Goal: Task Accomplishment & Management: Use online tool/utility

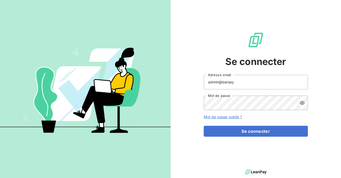
click at [255, 84] on input "admin@bersay" at bounding box center [256, 82] width 104 height 15
type input "admin@aclbureautique"
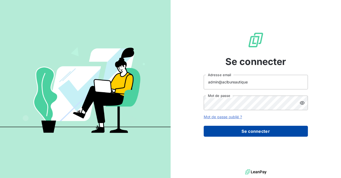
click at [257, 130] on button "Se connecter" at bounding box center [256, 131] width 104 height 11
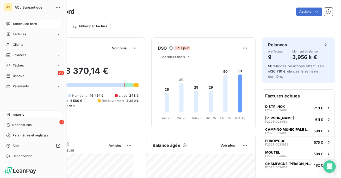
click at [18, 113] on span "Imports" at bounding box center [17, 114] width 11 height 5
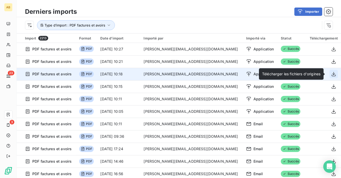
click at [332, 74] on icon "button" at bounding box center [333, 74] width 4 height 4
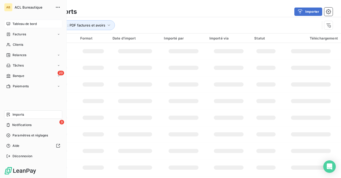
click at [18, 21] on div "Tableau de bord" at bounding box center [33, 24] width 58 height 8
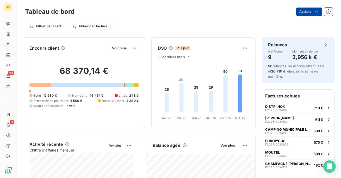
click at [313, 12] on html "AB 23 3 Tableau de bord Actions Filtrer par client Filtrer par facture Encours …" at bounding box center [170, 89] width 341 height 178
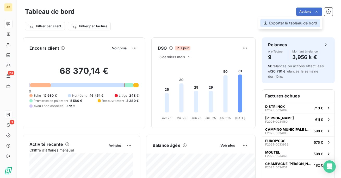
click at [302, 20] on div "Exporter le tableau de bord" at bounding box center [290, 23] width 60 height 8
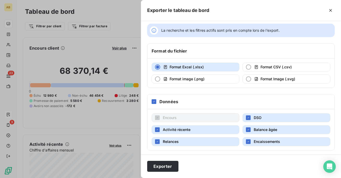
scroll to position [5, 0]
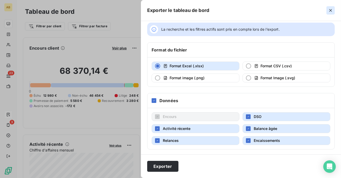
click at [329, 13] on icon "button" at bounding box center [330, 10] width 5 height 5
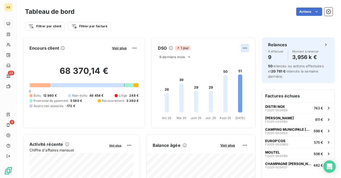
click at [248, 52] on html "AB 23 3 Tableau de bord Actions Filtrer par client Filtrer par facture Encours …" at bounding box center [170, 89] width 341 height 178
click at [237, 59] on div "Exporter" at bounding box center [232, 59] width 29 height 8
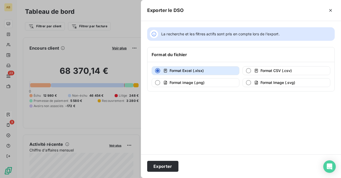
click at [164, 161] on div "Exporter" at bounding box center [241, 167] width 200 height 24
click at [161, 167] on button "Exporter" at bounding box center [162, 166] width 31 height 11
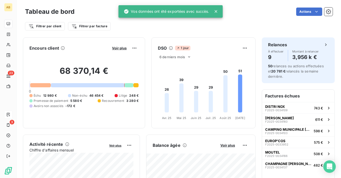
click at [215, 12] on icon at bounding box center [215, 11] width 3 height 3
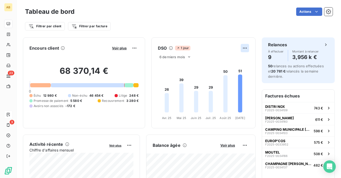
click at [245, 49] on html "AB 23 3 Tableau de bord Actions Filtrer par client Filtrer par facture Encours …" at bounding box center [170, 89] width 341 height 178
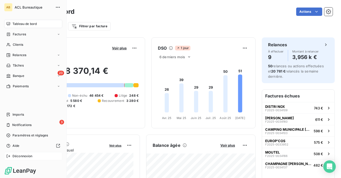
click at [27, 159] on span "Déconnexion" at bounding box center [22, 156] width 20 height 5
